Goal: Navigation & Orientation: Find specific page/section

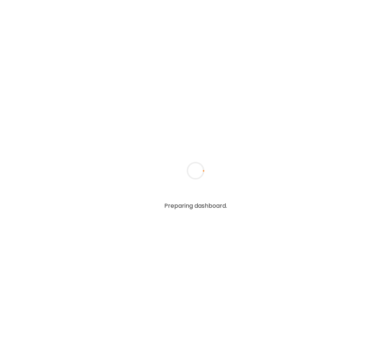
type input "*****"
type input "**********"
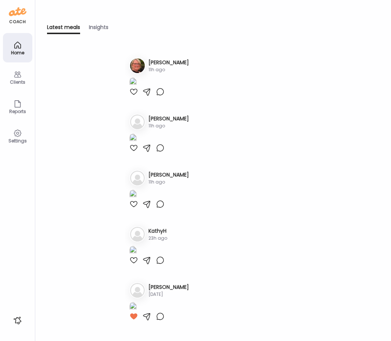
type input "**********"
click at [20, 54] on div "Home" at bounding box center [17, 52] width 26 height 5
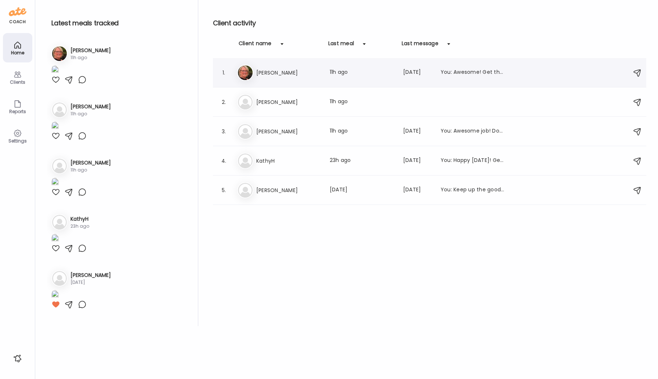
click at [273, 71] on h3 "[PERSON_NAME]" at bounding box center [288, 72] width 65 height 9
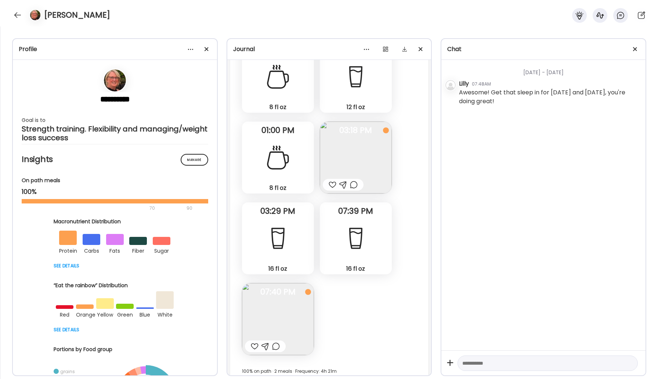
scroll to position [13161, 0]
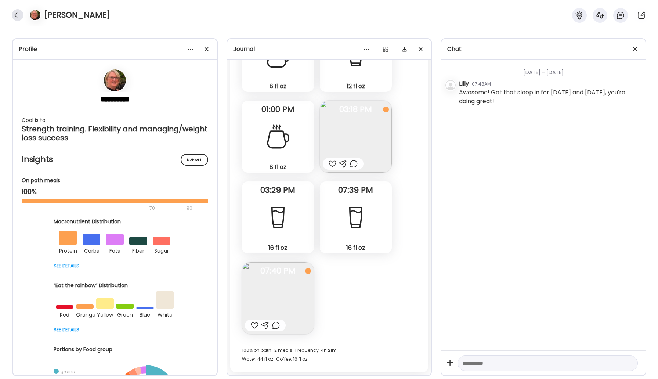
click at [17, 12] on div at bounding box center [18, 15] width 12 height 12
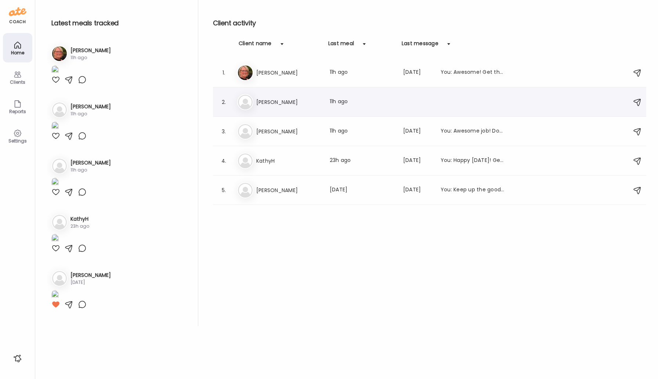
click at [257, 100] on h3 "[PERSON_NAME]" at bounding box center [288, 102] width 65 height 9
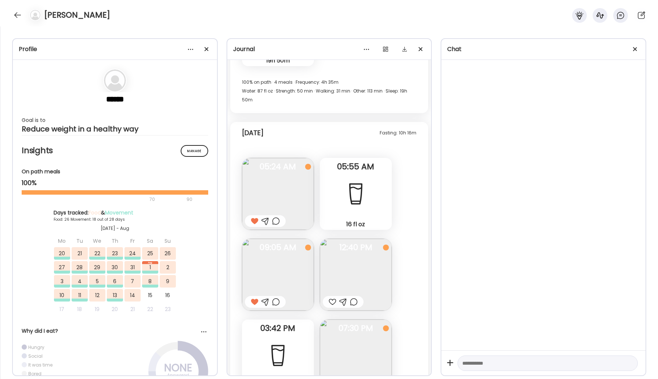
scroll to position [19128, 0]
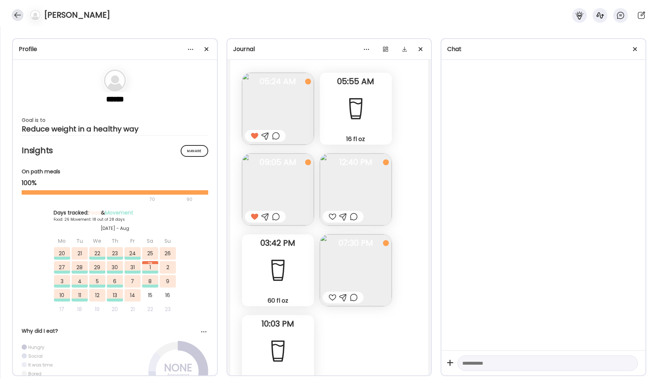
click at [15, 15] on div at bounding box center [18, 15] width 12 height 12
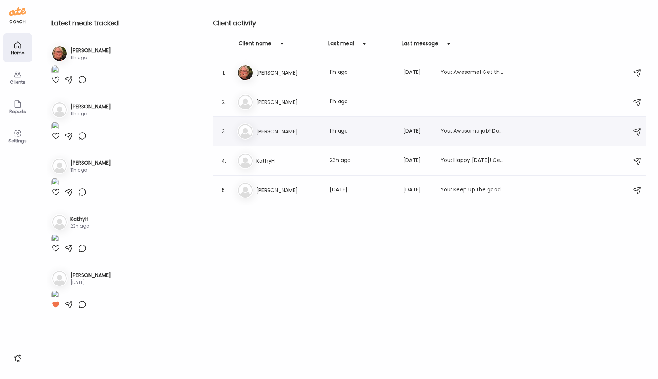
click at [280, 127] on h3 "[PERSON_NAME]" at bounding box center [288, 131] width 65 height 9
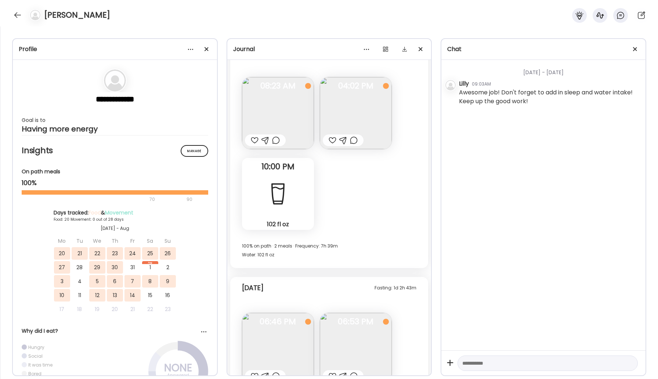
scroll to position [5733, 0]
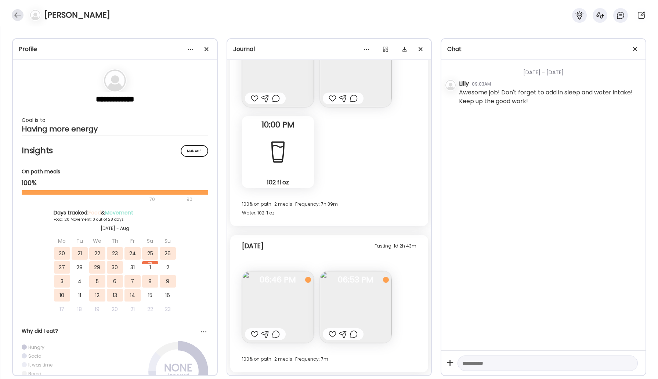
click at [18, 15] on div at bounding box center [18, 15] width 12 height 12
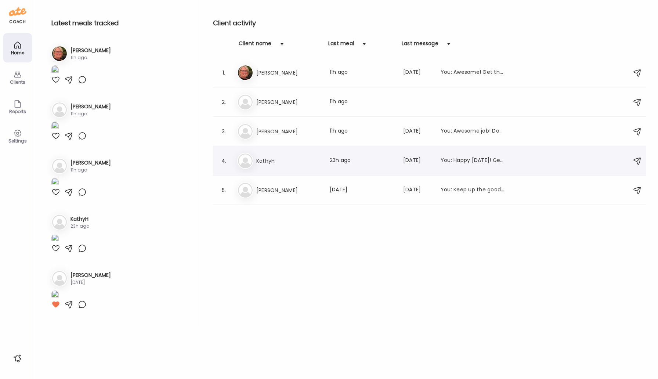
click at [261, 163] on h3 "KathyH" at bounding box center [288, 160] width 65 height 9
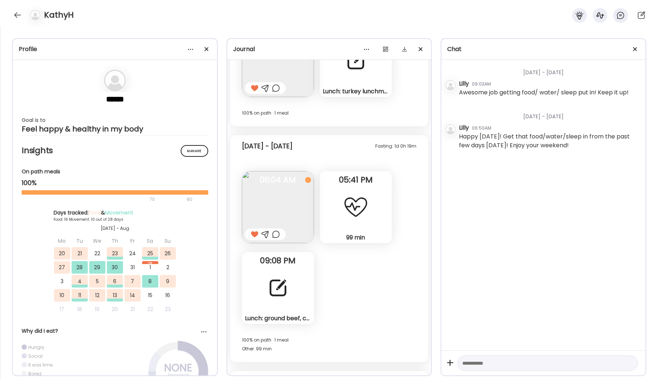
scroll to position [5203, 0]
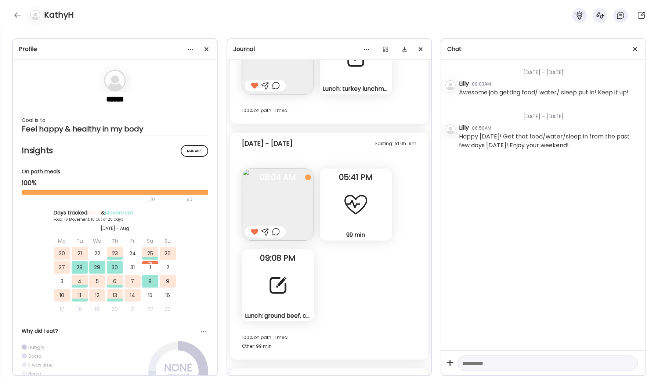
click at [292, 286] on div "Lunch: ground beef, cheese, toast, smoothie with strawberries blueberries prote…" at bounding box center [278, 285] width 72 height 72
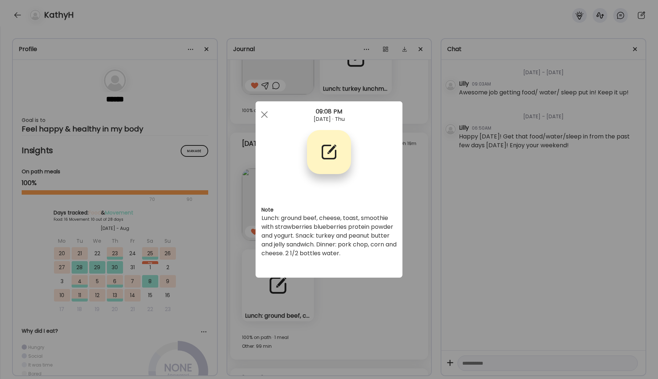
click at [390, 341] on div "Ate Coach Dashboard Wahoo! It’s official Take a moment to set up your Coach Pro…" at bounding box center [329, 189] width 658 height 379
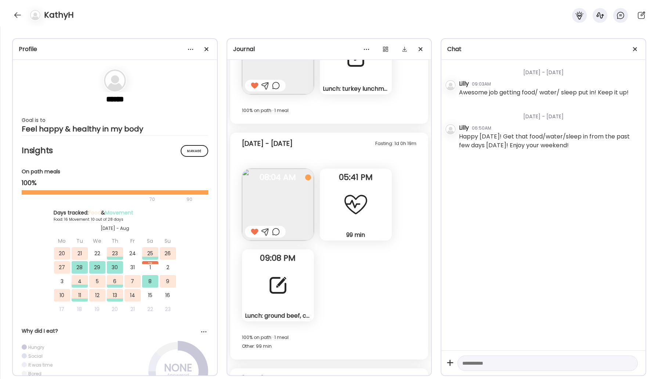
scroll to position [5337, 0]
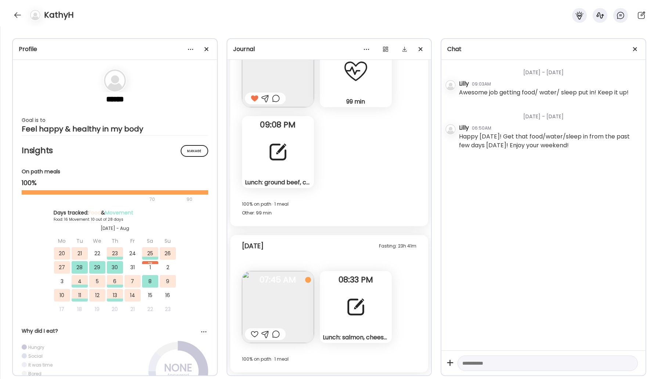
click at [362, 317] on div at bounding box center [356, 307] width 26 height 26
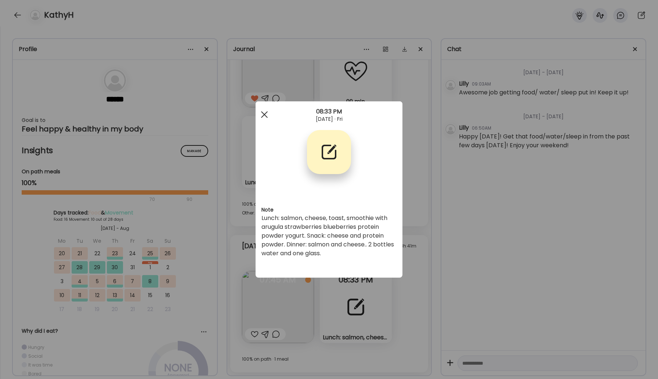
click at [261, 113] on div at bounding box center [264, 114] width 15 height 15
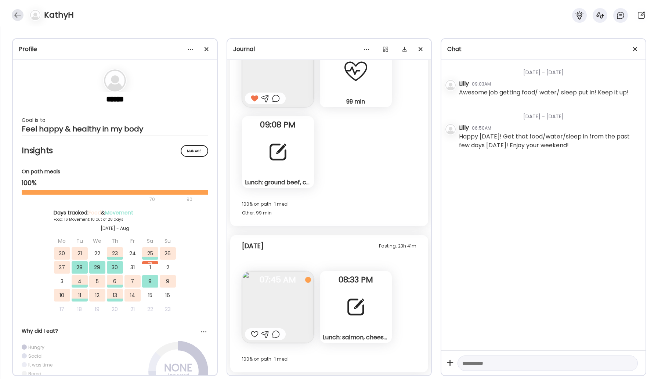
click at [21, 14] on div at bounding box center [18, 15] width 12 height 12
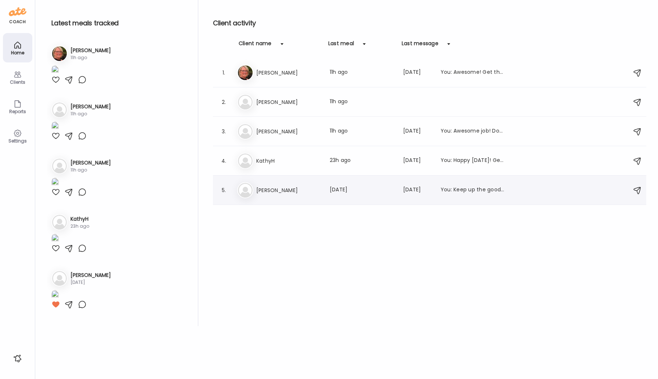
click at [296, 187] on h3 "[PERSON_NAME]" at bounding box center [288, 190] width 65 height 9
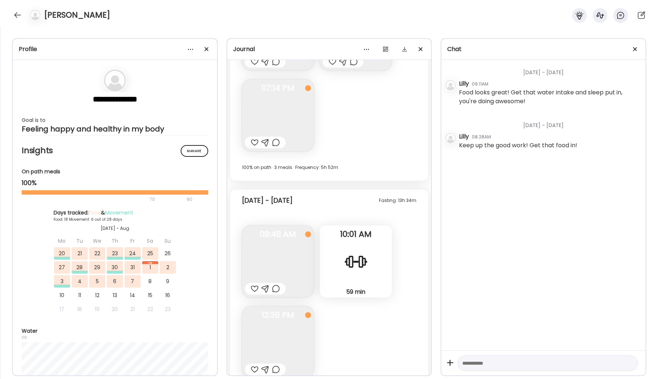
scroll to position [4963, 0]
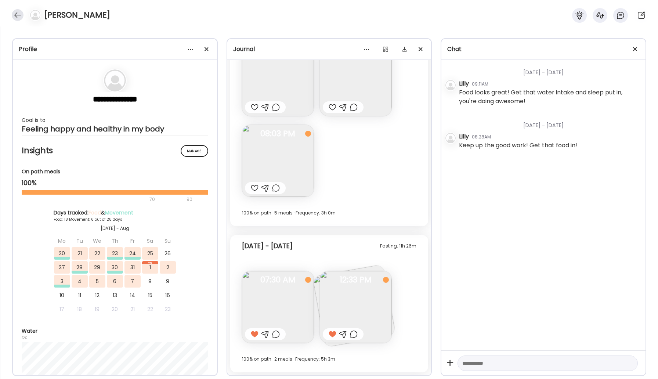
click at [19, 16] on div at bounding box center [18, 15] width 12 height 12
